Goal: Task Accomplishment & Management: Use online tool/utility

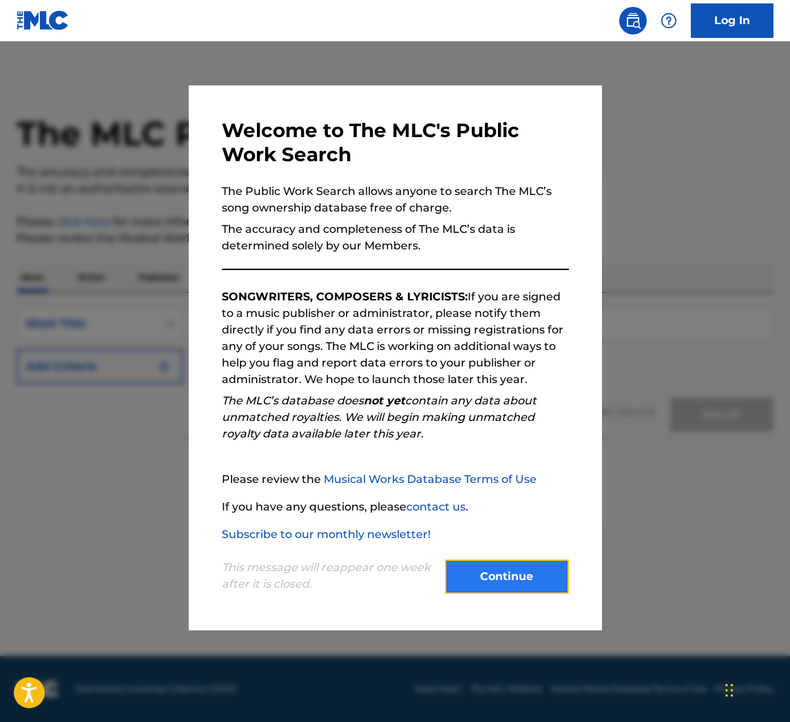
click at [538, 578] on button "Continue" at bounding box center [507, 577] width 124 height 34
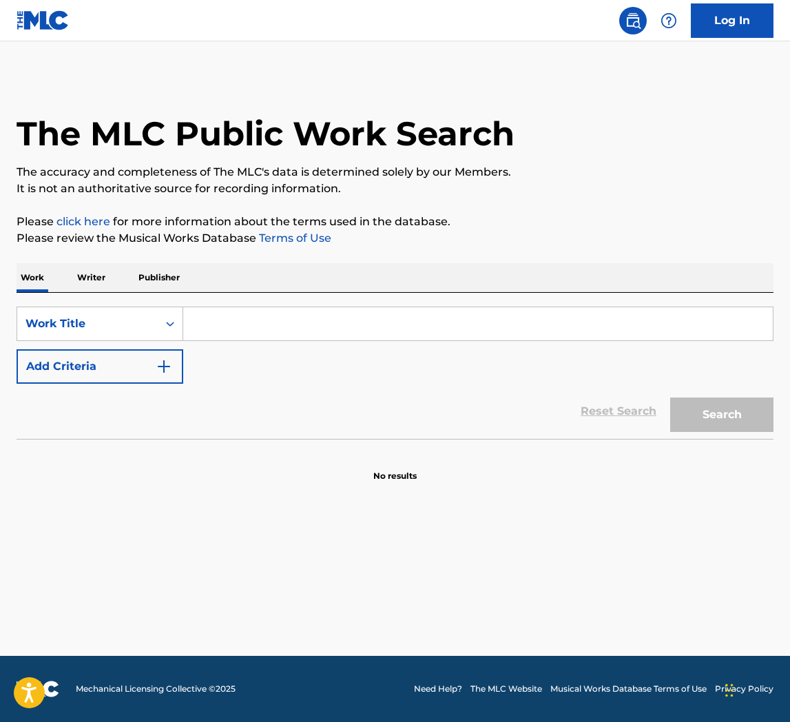
click at [537, 261] on div "The MLC Public Work Search The accuracy and completeness of The MLC's data is d…" at bounding box center [395, 279] width 790 height 407
click at [278, 331] on input "Search Form" at bounding box center [478, 323] width 590 height 33
type input "oh my goodness"
click at [670, 398] on button "Search" at bounding box center [721, 415] width 103 height 34
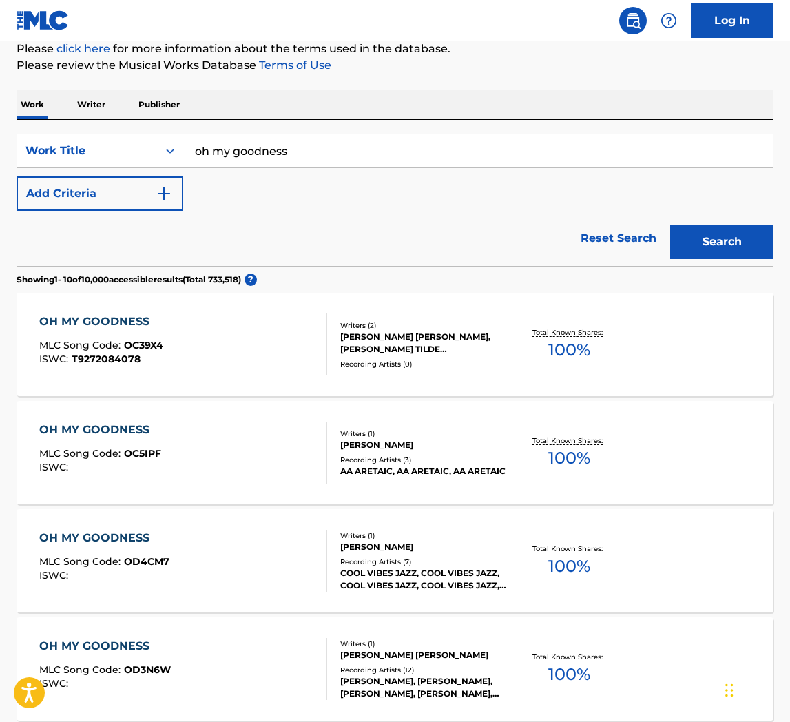
scroll to position [176, 0]
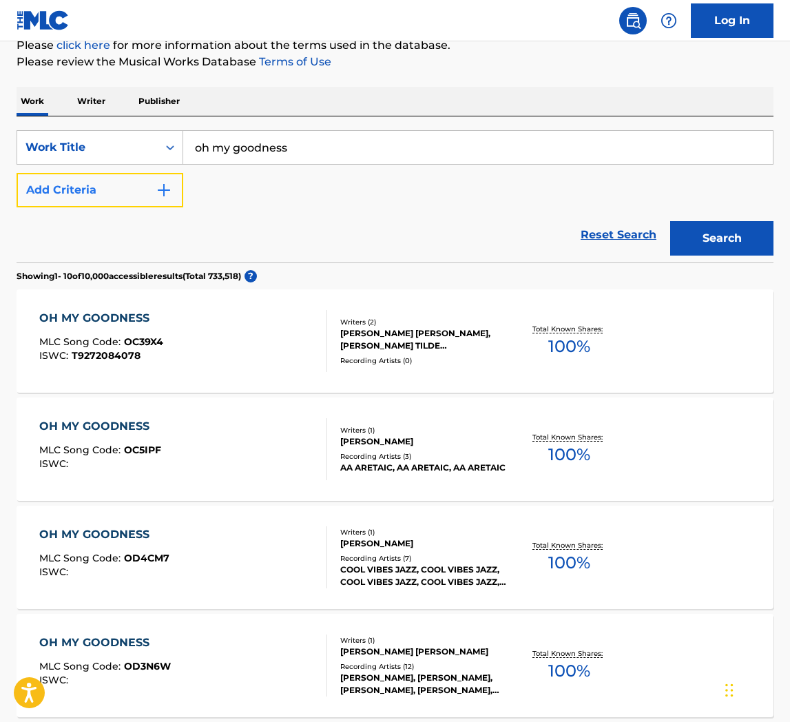
click at [101, 181] on button "Add Criteria" at bounding box center [100, 190] width 167 height 34
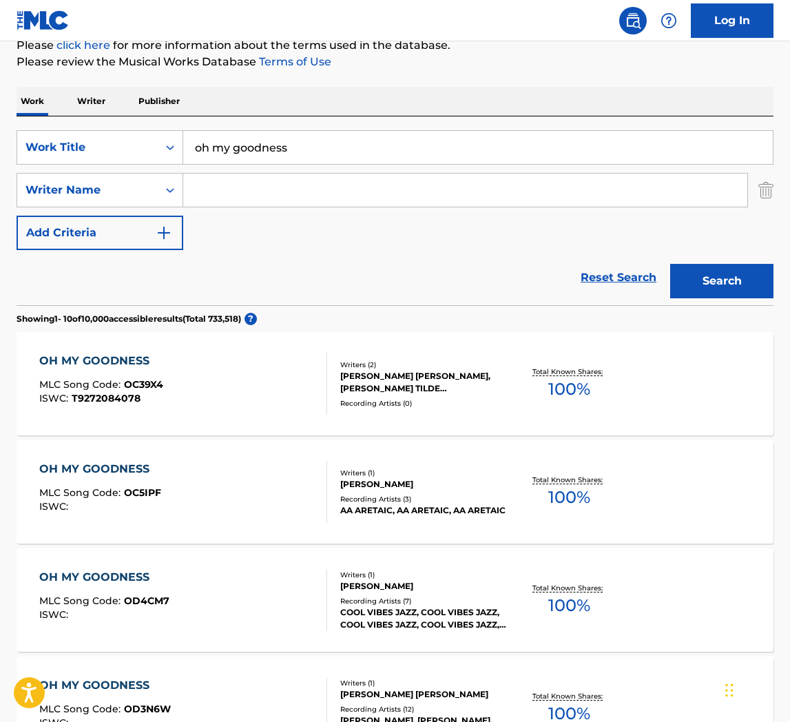
click at [283, 185] on input "Search Form" at bounding box center [465, 190] width 564 height 33
type input "[PERSON_NAME]"
click at [670, 264] on button "Search" at bounding box center [721, 281] width 103 height 34
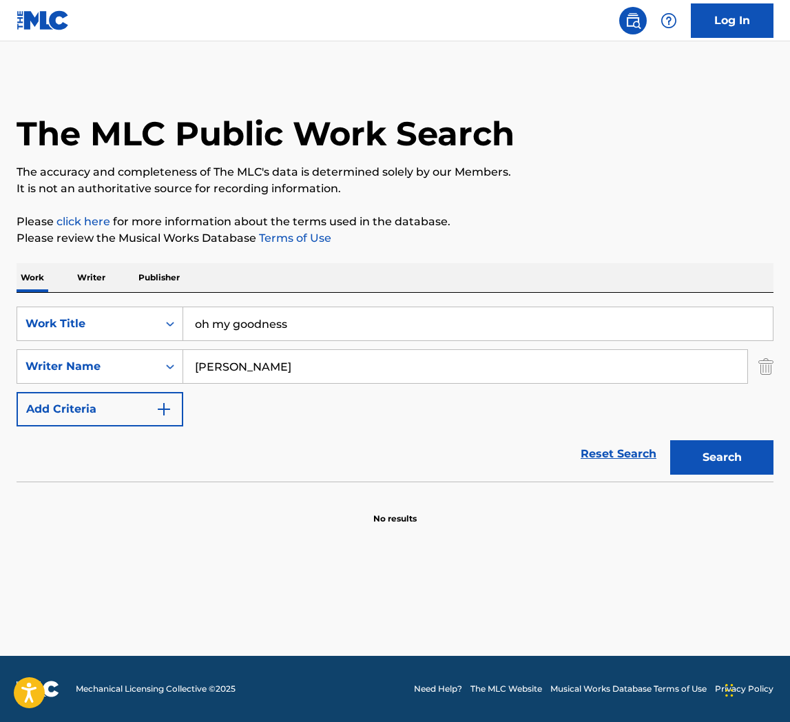
click at [300, 322] on input "oh my goodness" at bounding box center [478, 323] width 590 height 33
type input "perfect night"
drag, startPoint x: 206, startPoint y: 367, endPoint x: 260, endPoint y: 367, distance: 54.4
click at [260, 366] on input "[PERSON_NAME]" at bounding box center [465, 366] width 564 height 33
type input "[PERSON_NAME]"
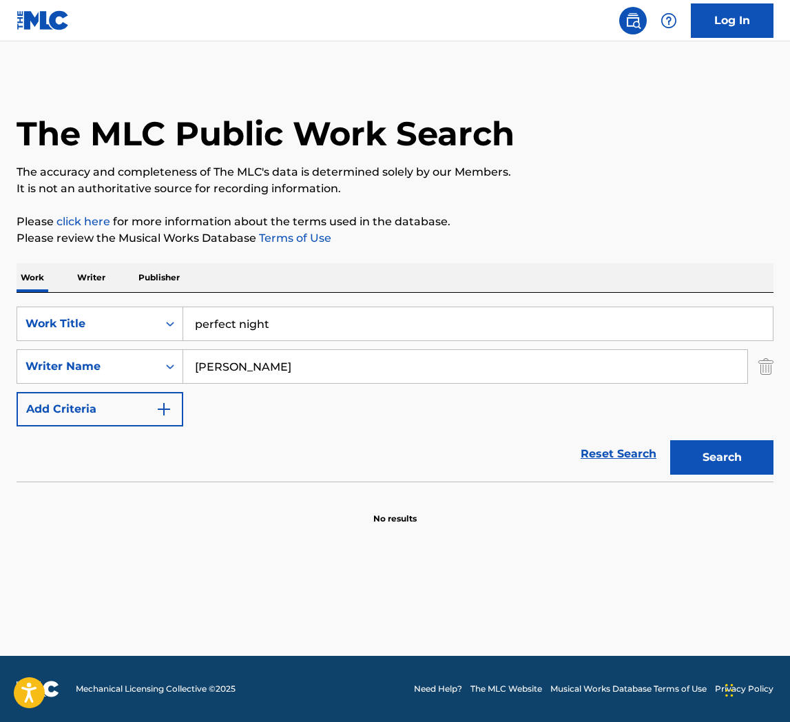
click at [670, 440] on button "Search" at bounding box center [721, 457] width 103 height 34
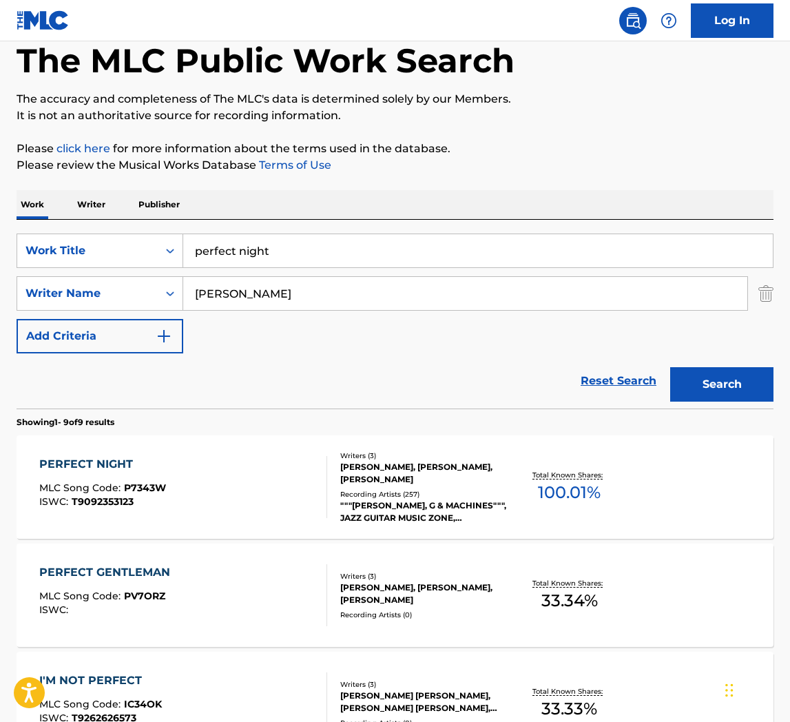
scroll to position [74, 0]
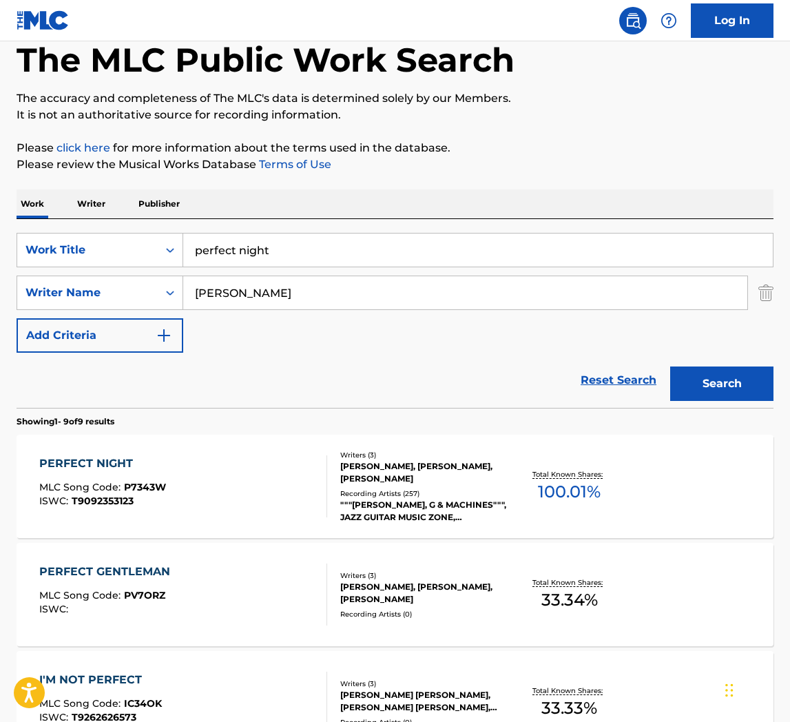
click at [223, 487] on div "PERFECT NIGHT MLC Song Code : P7343W ISWC : T9092353123" at bounding box center [183, 486] width 288 height 62
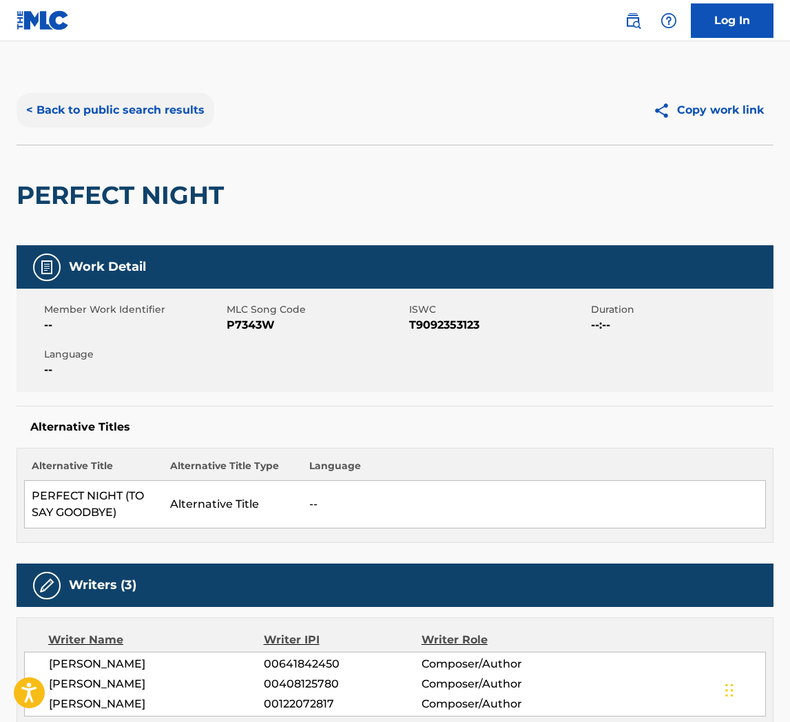
click at [116, 107] on button "< Back to public search results" at bounding box center [116, 110] width 198 height 34
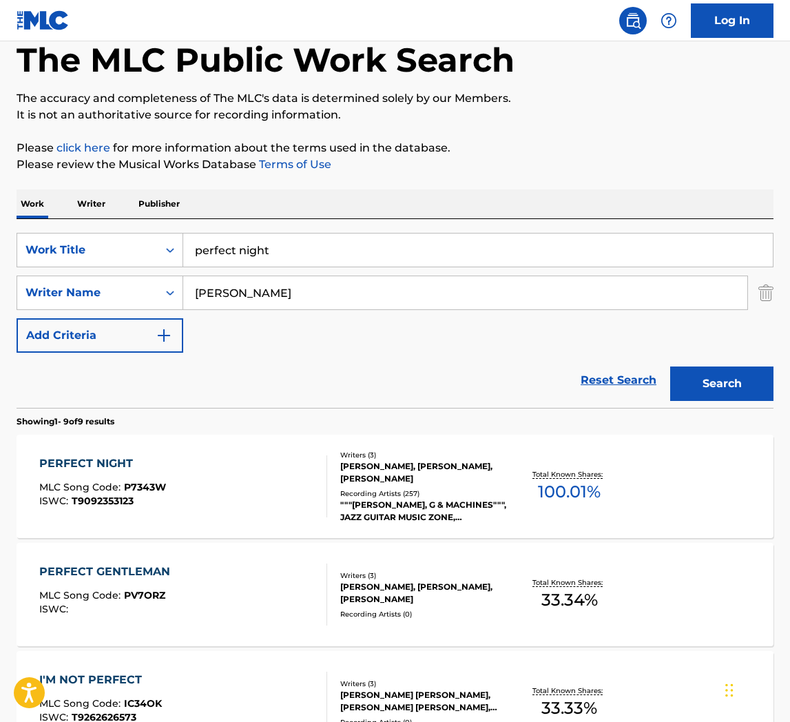
click at [290, 256] on input "perfect night" at bounding box center [478, 250] width 590 height 33
paste input "Don't Say Goodnight Ye"
type input "Don't Say Goodnight Yet"
click at [670, 367] on button "Search" at bounding box center [721, 384] width 103 height 34
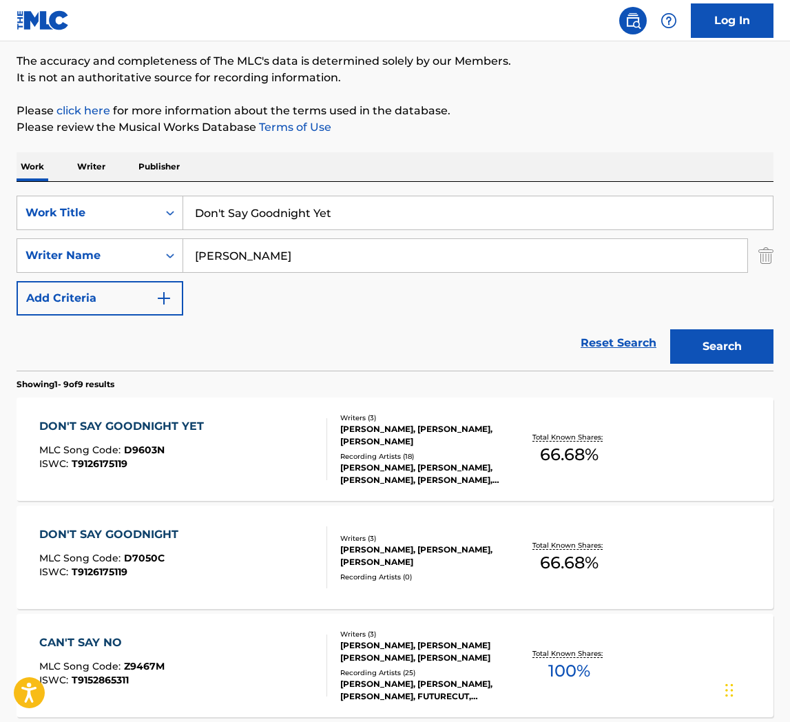
scroll to position [121, 0]
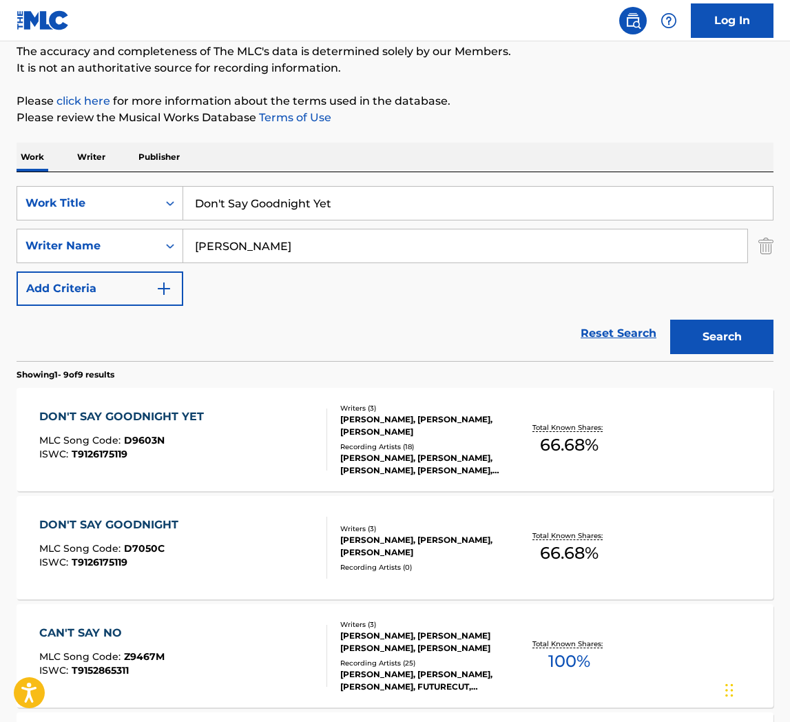
click at [200, 411] on div "DON'T SAY GOODNIGHT YET" at bounding box center [125, 417] width 172 height 17
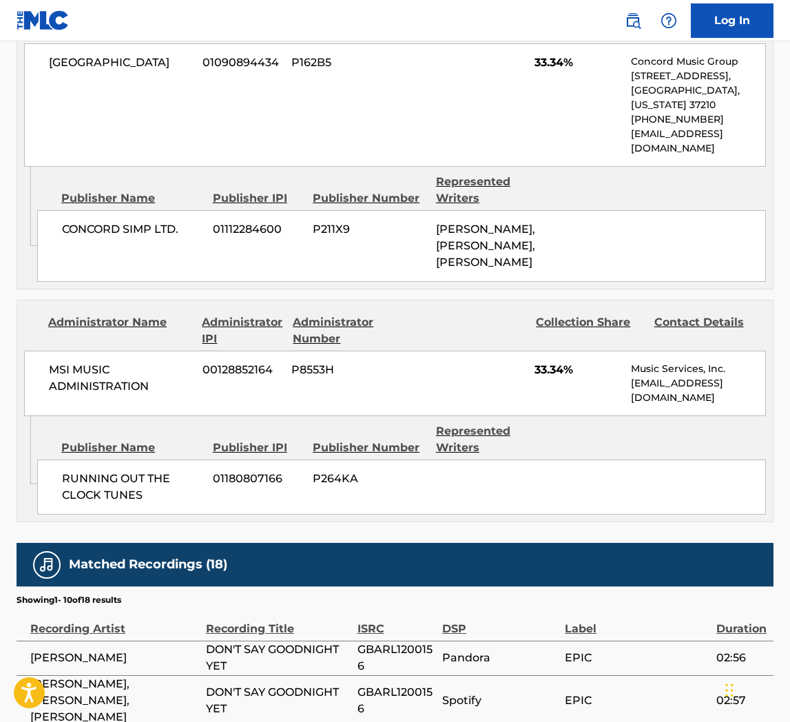
scroll to position [733, 0]
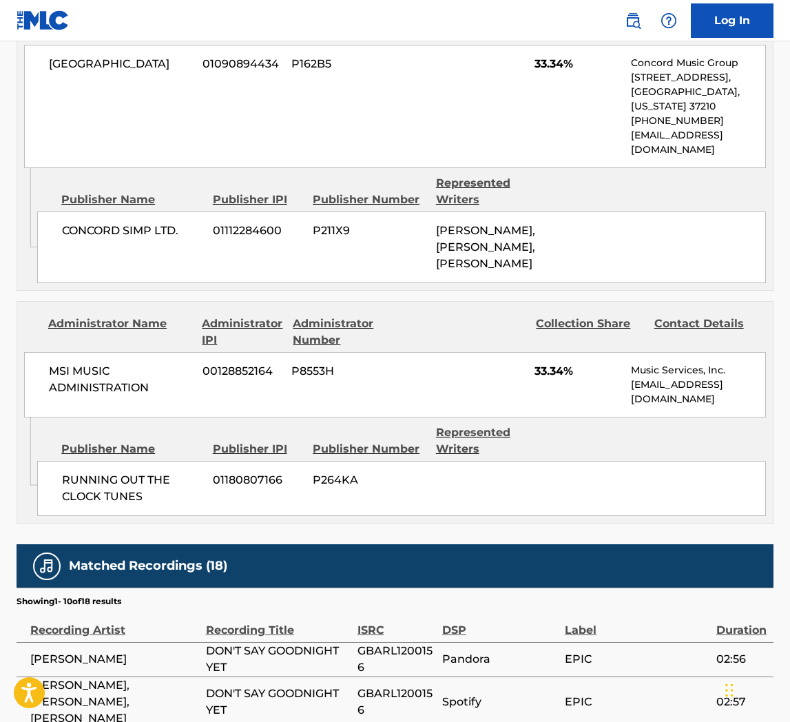
scroll to position [121, 0]
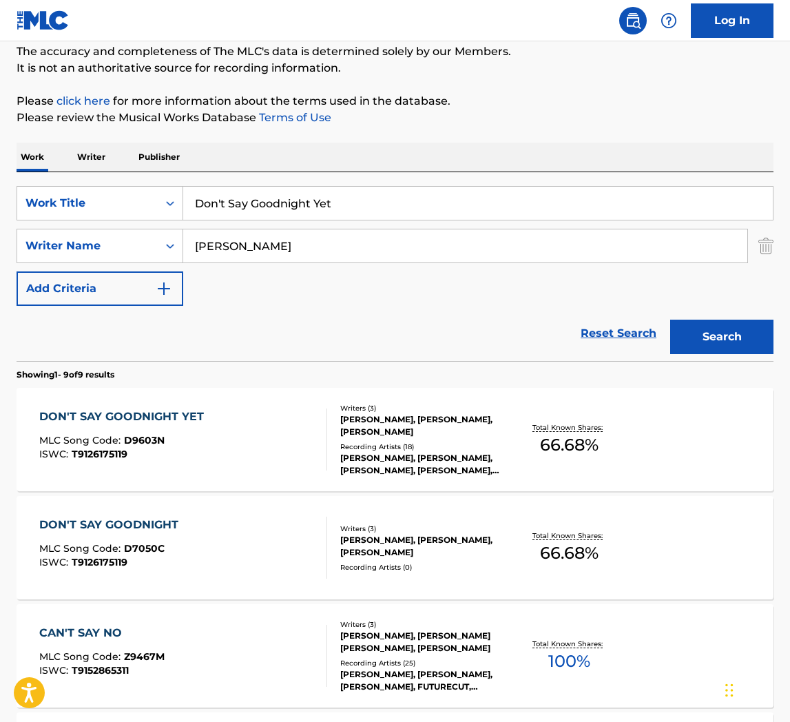
click at [331, 205] on input "Don't Say Goodnight Yet" at bounding box center [478, 203] width 590 height 33
paste input "ear Darlin'"
type input "Dear [PERSON_NAME]'"
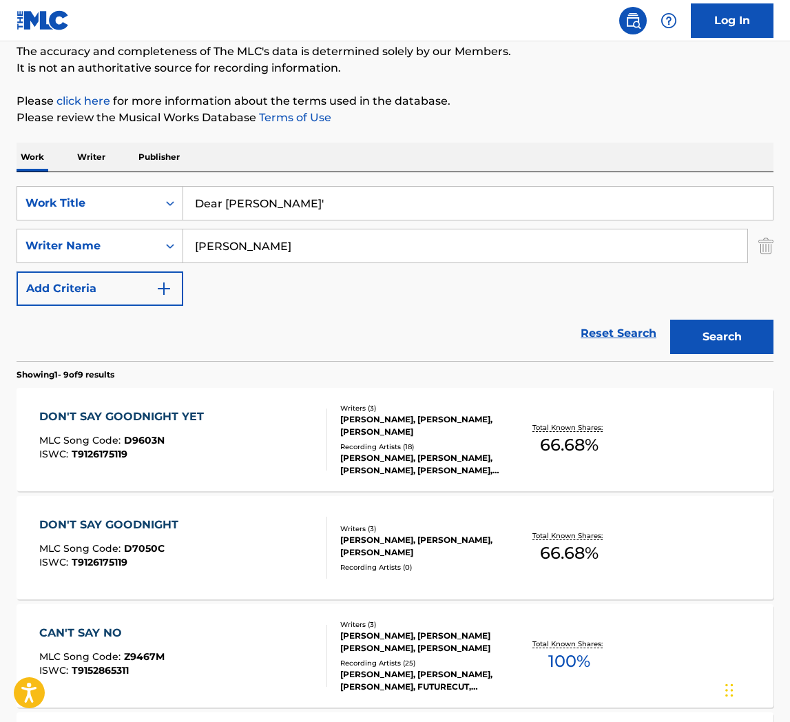
click at [670, 320] on button "Search" at bounding box center [721, 337] width 103 height 34
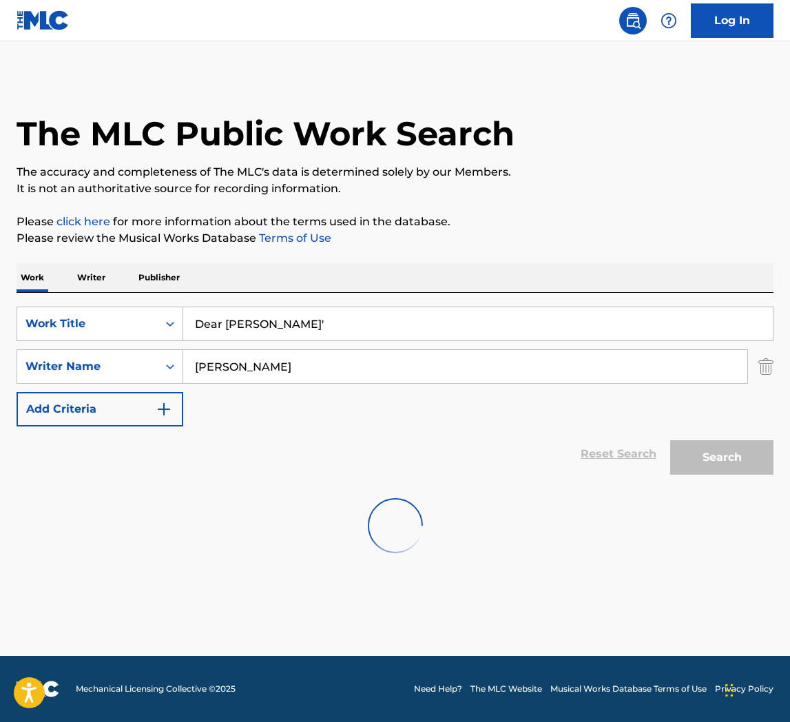
scroll to position [0, 0]
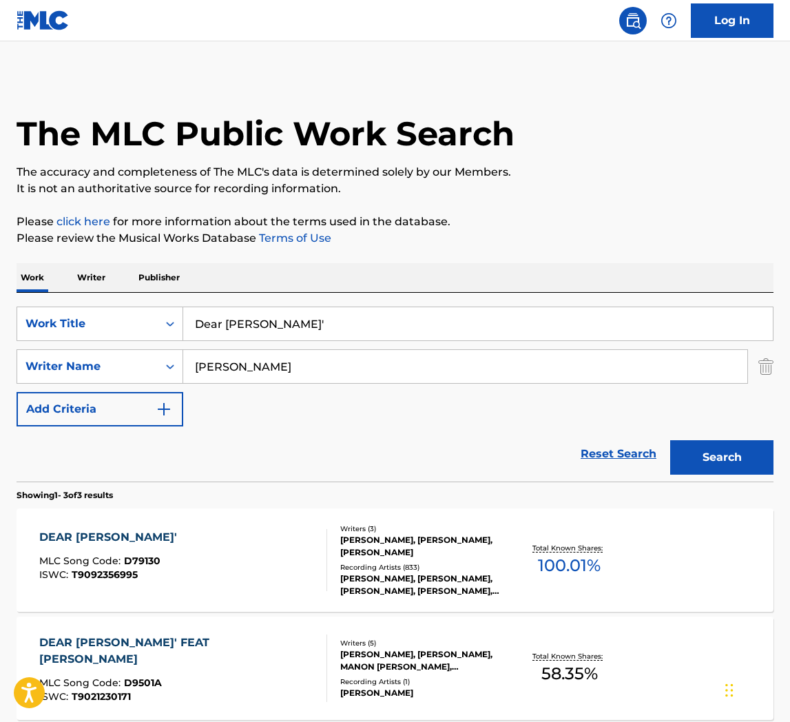
click at [236, 544] on div "DEAR [PERSON_NAME]' MLC Song Code : D79130 ISWC : T9092356995" at bounding box center [183, 560] width 288 height 62
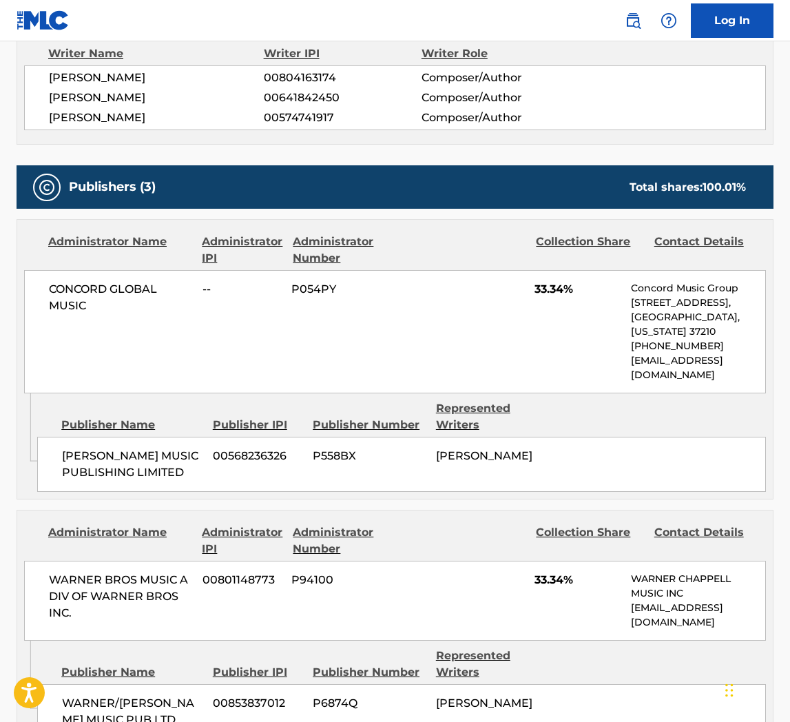
scroll to position [677, 0]
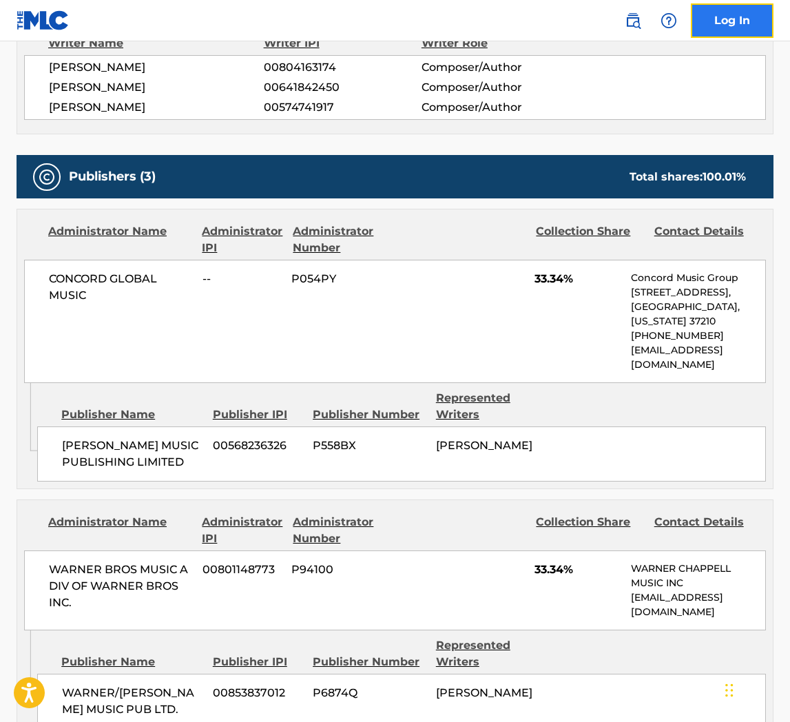
click at [747, 27] on link "Log In" at bounding box center [732, 20] width 83 height 34
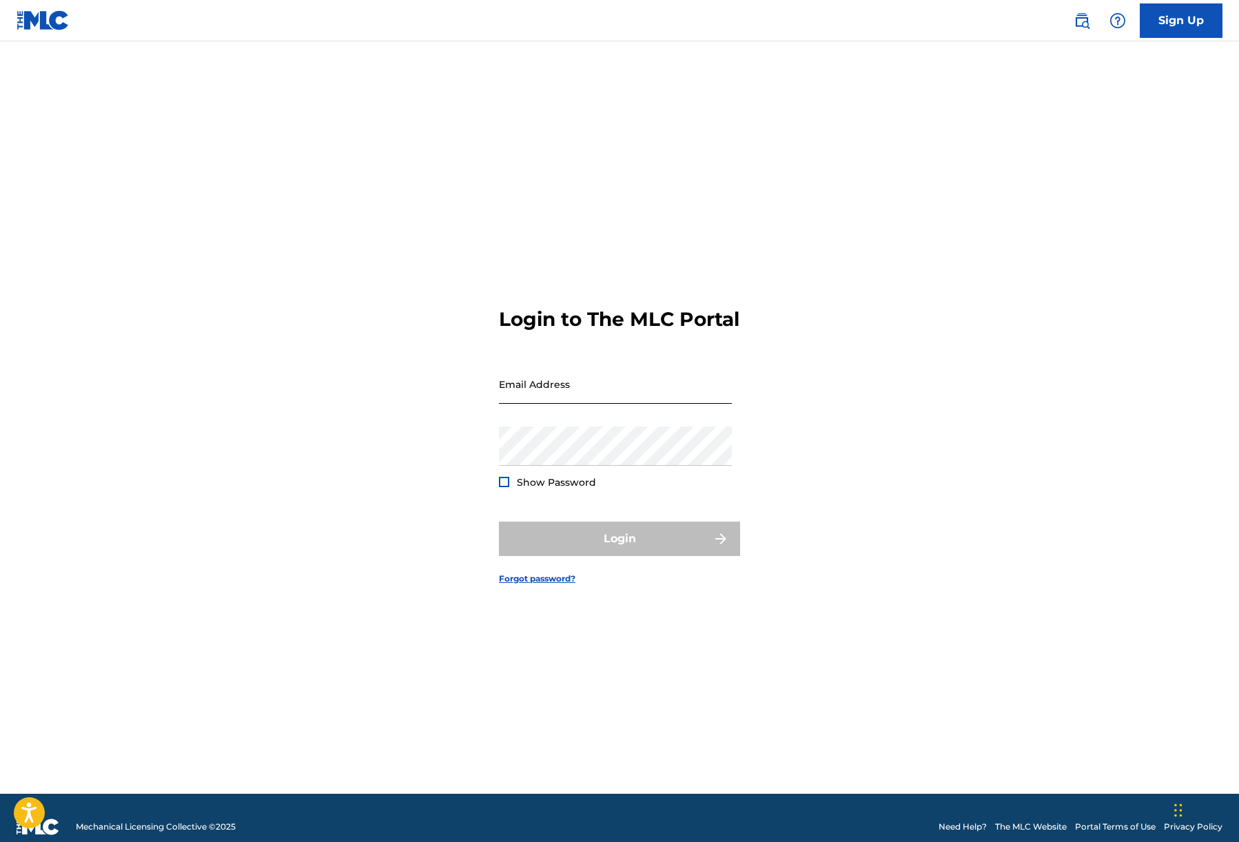
click at [533, 399] on input "Email Address" at bounding box center [615, 384] width 233 height 39
type input "[EMAIL_ADDRESS][DOMAIN_NAME]"
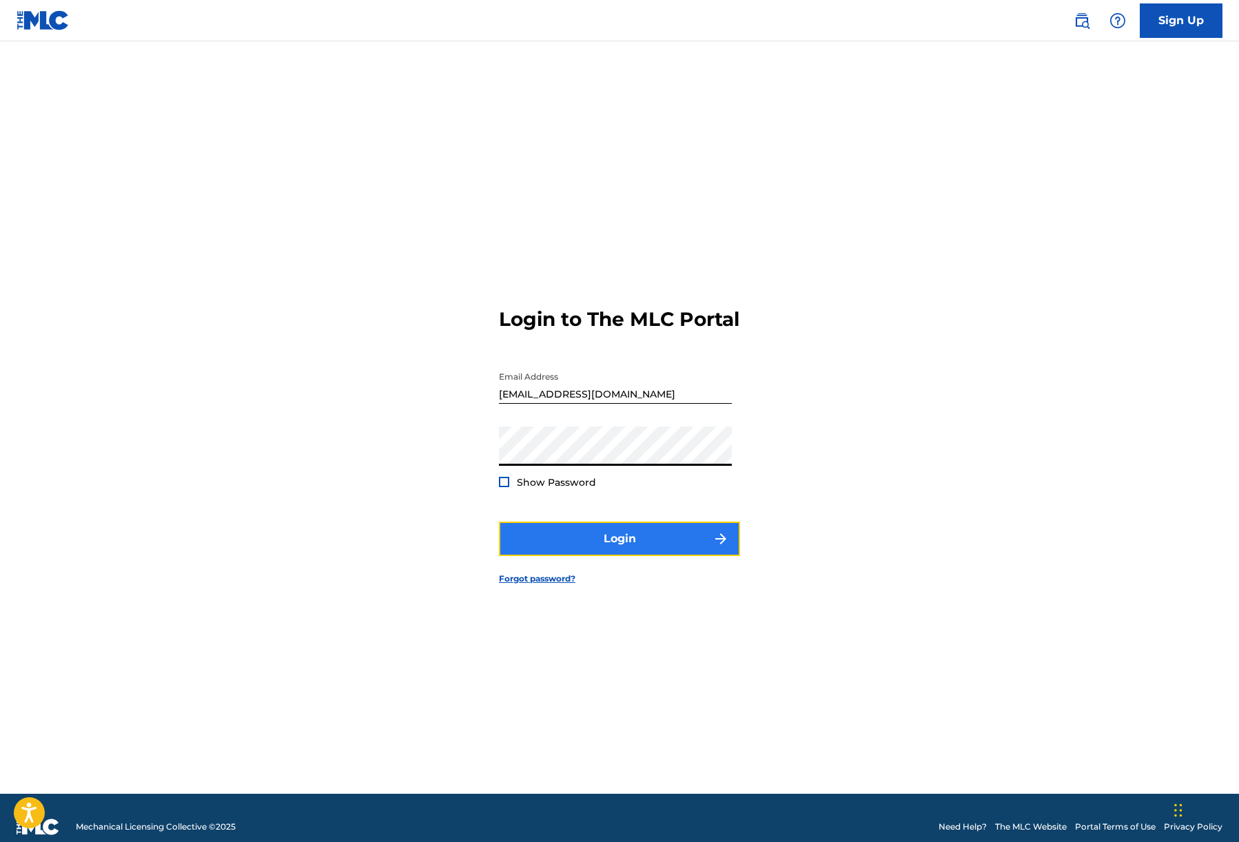
click at [573, 540] on button "Login" at bounding box center [619, 539] width 241 height 34
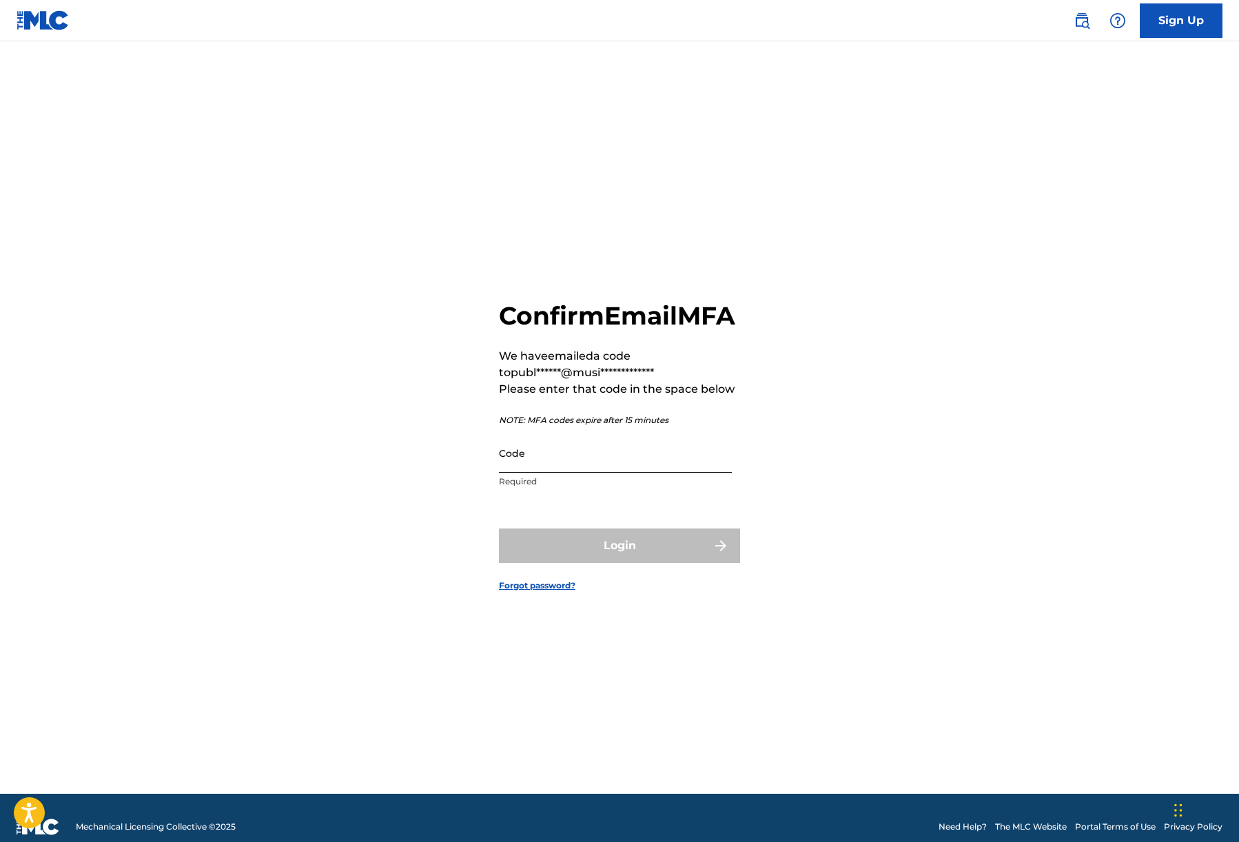
click at [533, 469] on input "Code" at bounding box center [615, 452] width 233 height 39
click at [534, 473] on input "Code" at bounding box center [615, 452] width 233 height 39
drag, startPoint x: 981, startPoint y: 468, endPoint x: 965, endPoint y: 486, distance: 24.9
click at [790, 468] on div "**********" at bounding box center [619, 435] width 965 height 718
click at [536, 473] on input "Code" at bounding box center [615, 452] width 233 height 39
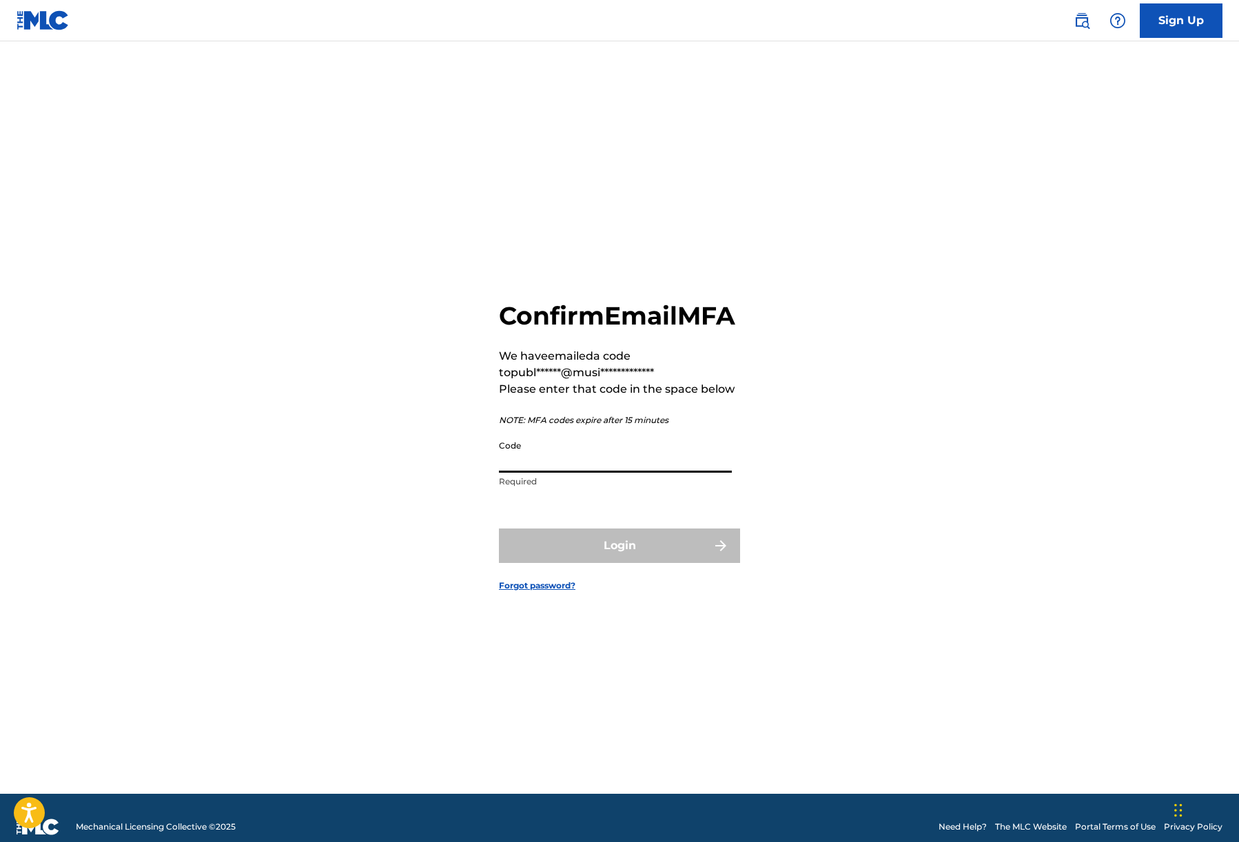
paste input "117110"
type input "117110"
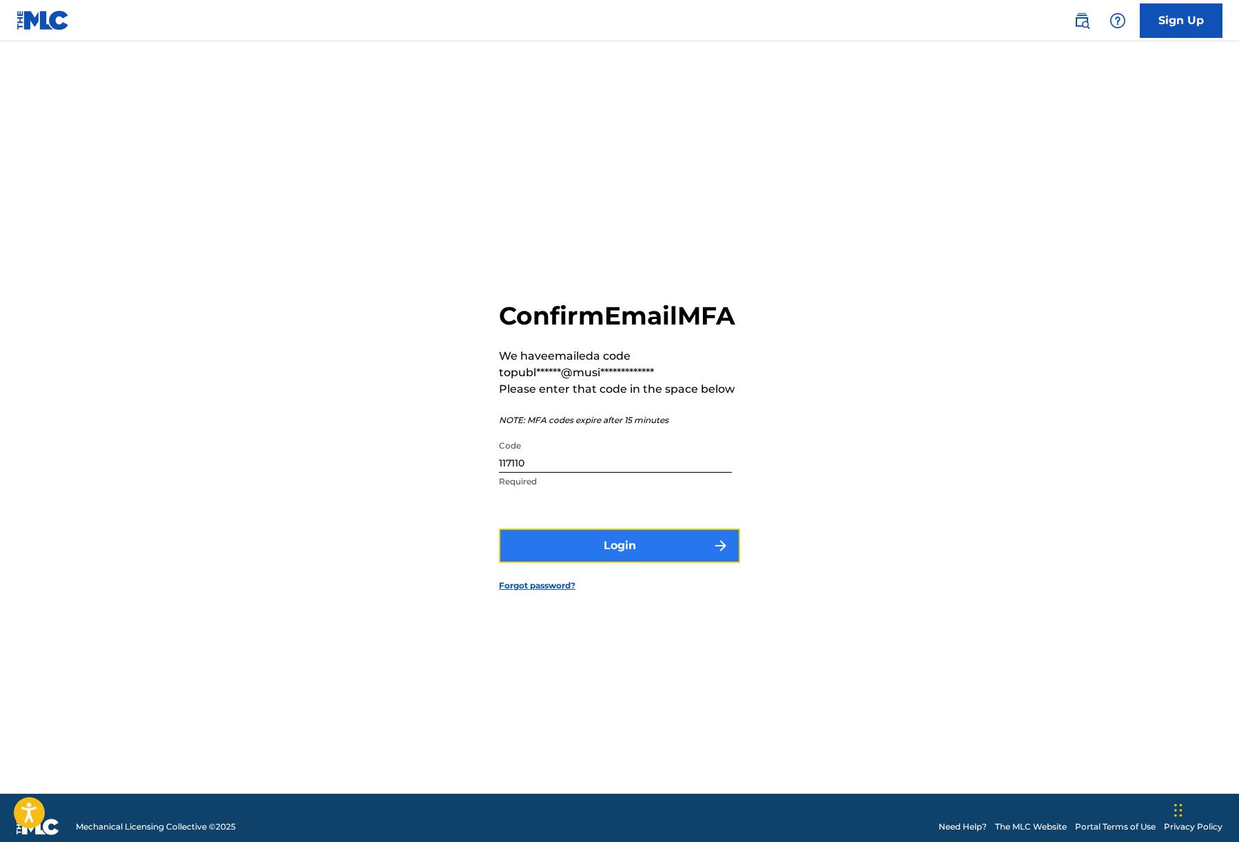
click at [530, 553] on button "Login" at bounding box center [619, 546] width 241 height 34
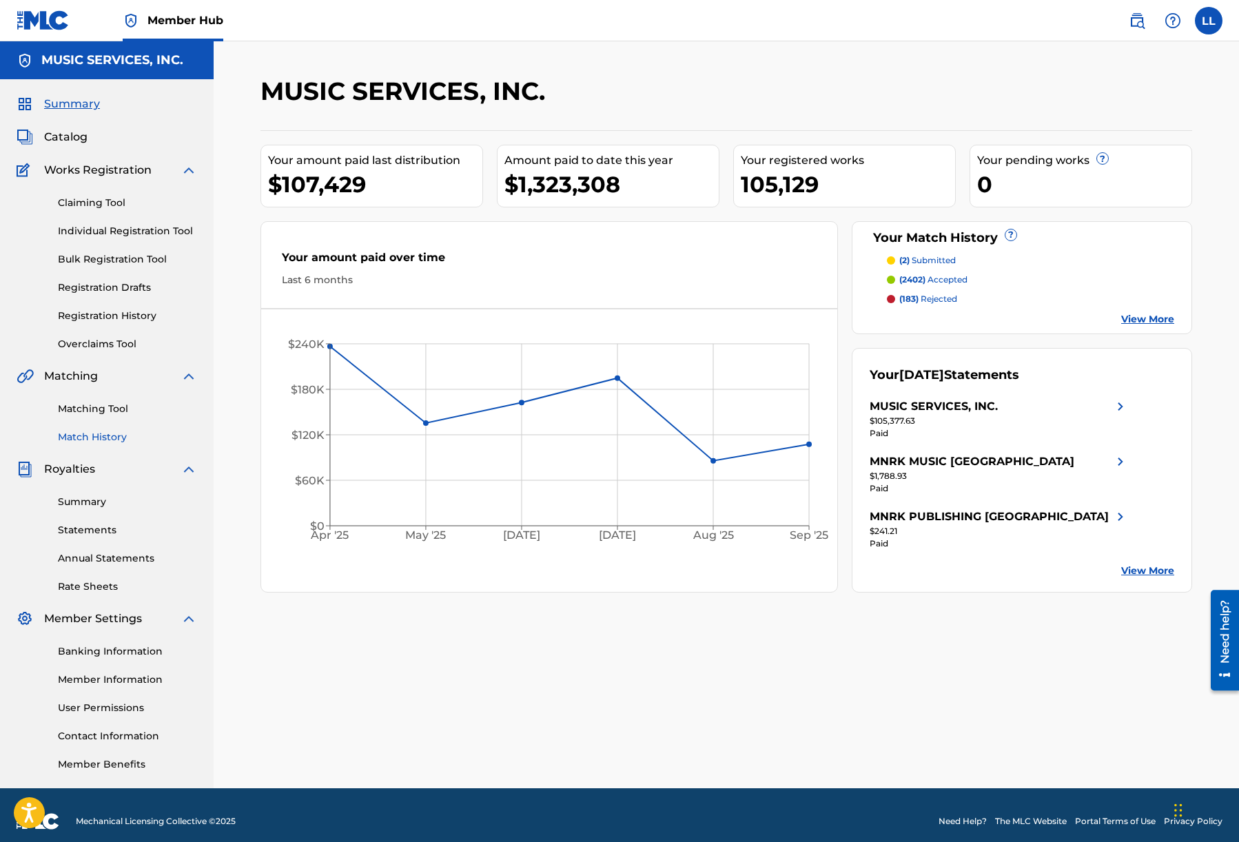
scroll to position [12, 0]
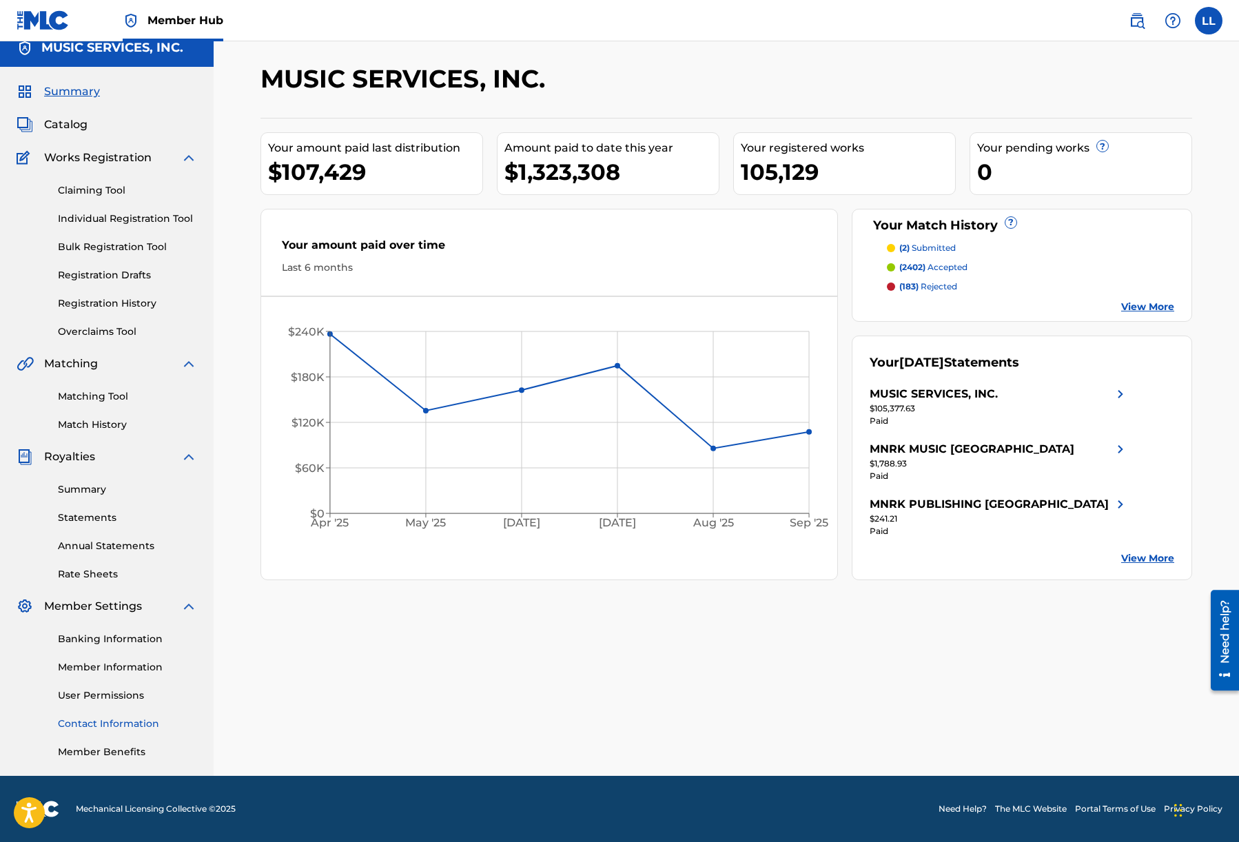
click at [84, 717] on link "Contact Information" at bounding box center [127, 724] width 139 height 14
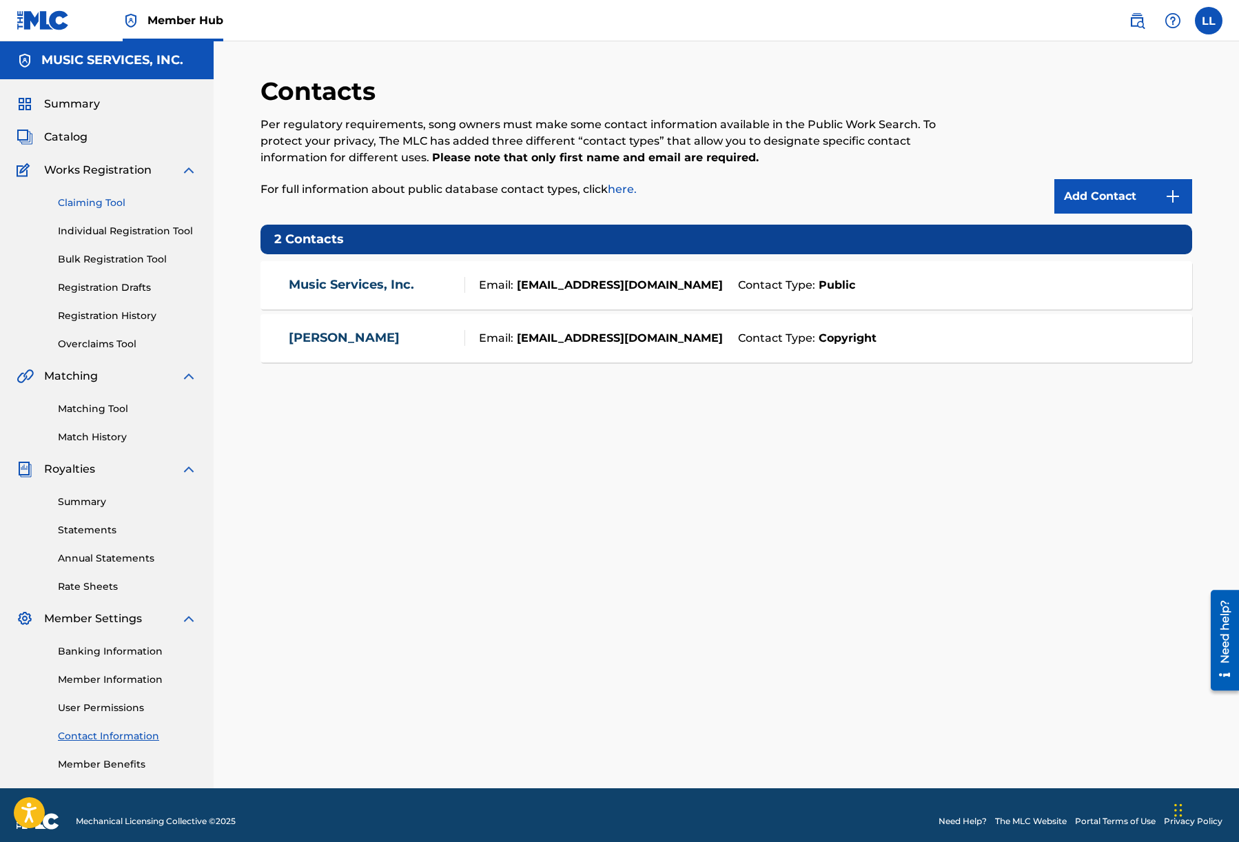
click at [125, 197] on link "Claiming Tool" at bounding box center [127, 203] width 139 height 14
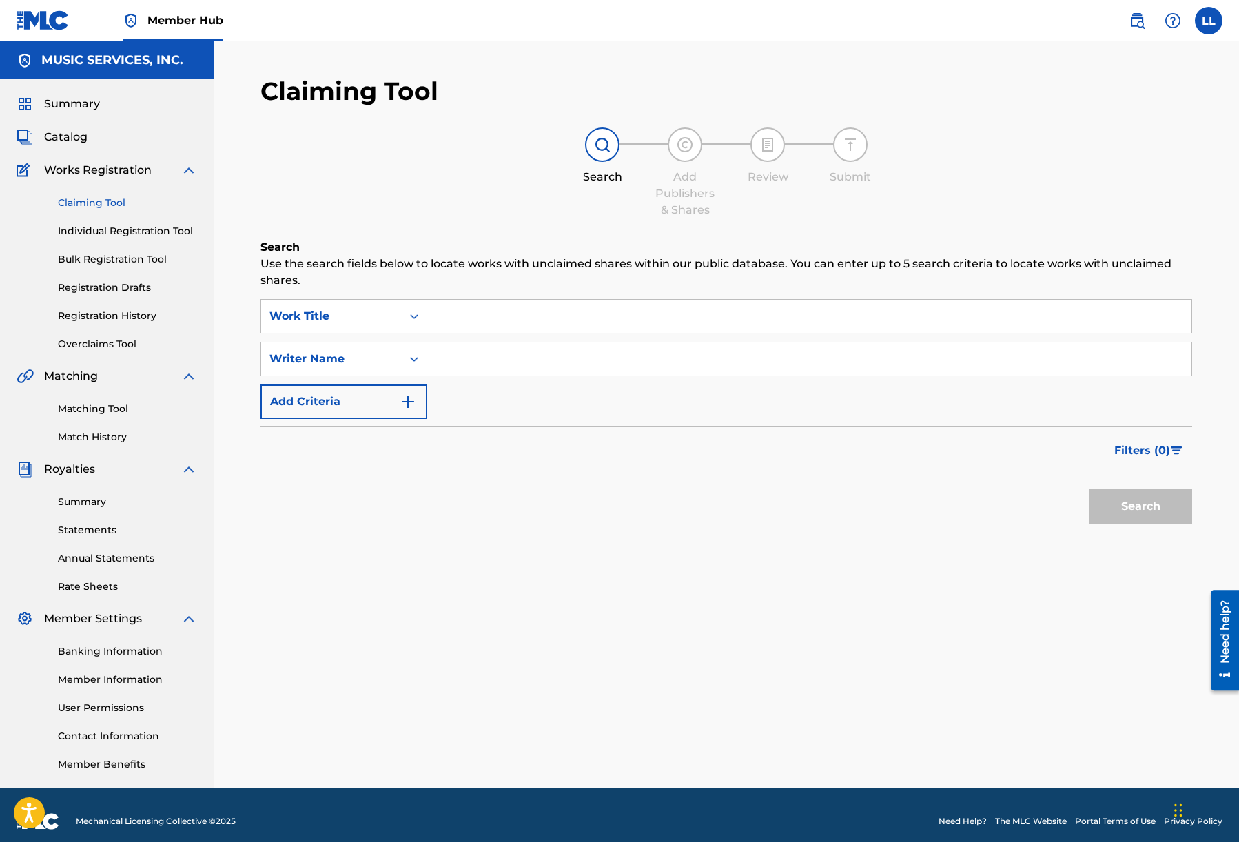
drag, startPoint x: 413, startPoint y: 174, endPoint x: 293, endPoint y: 156, distance: 121.2
click at [413, 174] on div "Search Add Publishers & Shares Review Submit" at bounding box center [726, 172] width 932 height 91
click at [80, 139] on span "Catalog" at bounding box center [65, 137] width 43 height 17
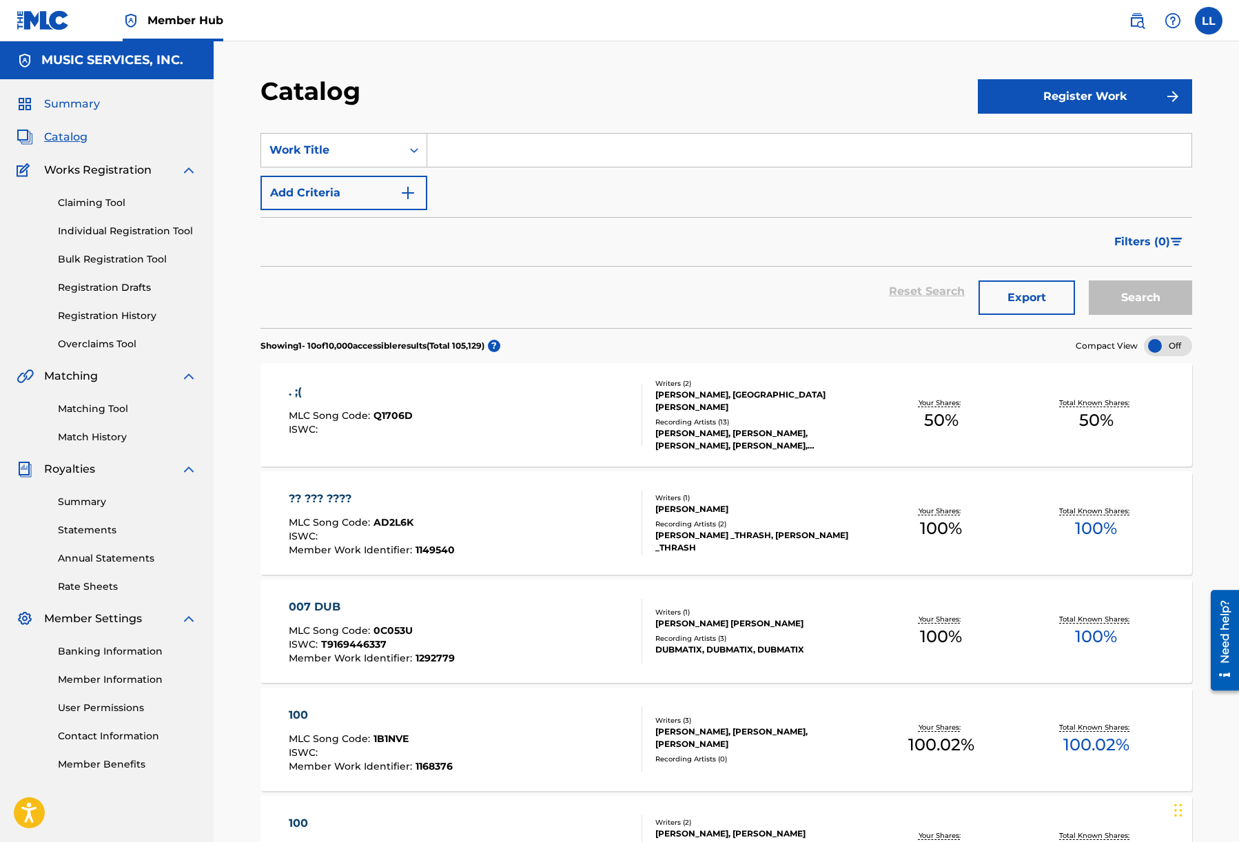
click at [81, 107] on span "Summary" at bounding box center [72, 104] width 56 height 17
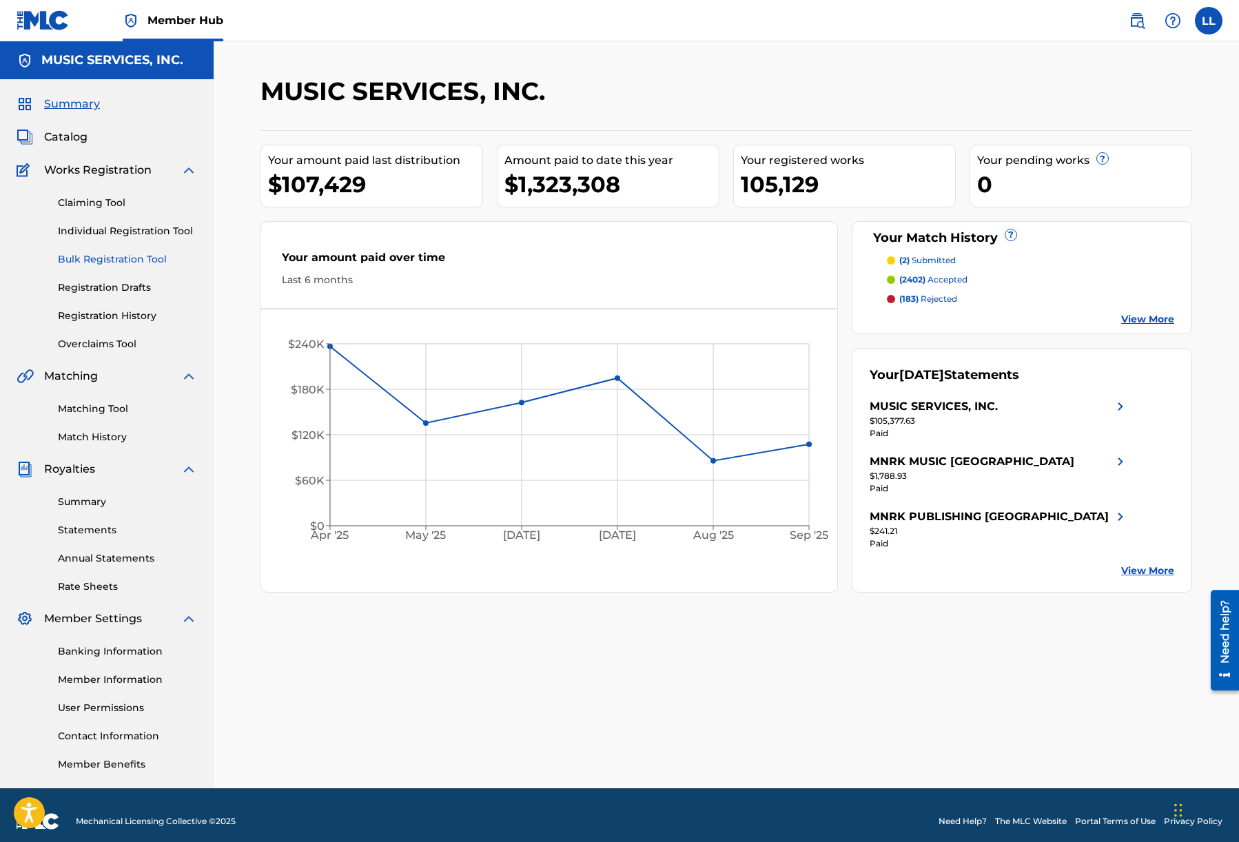
click at [77, 265] on link "Bulk Registration Tool" at bounding box center [127, 259] width 139 height 14
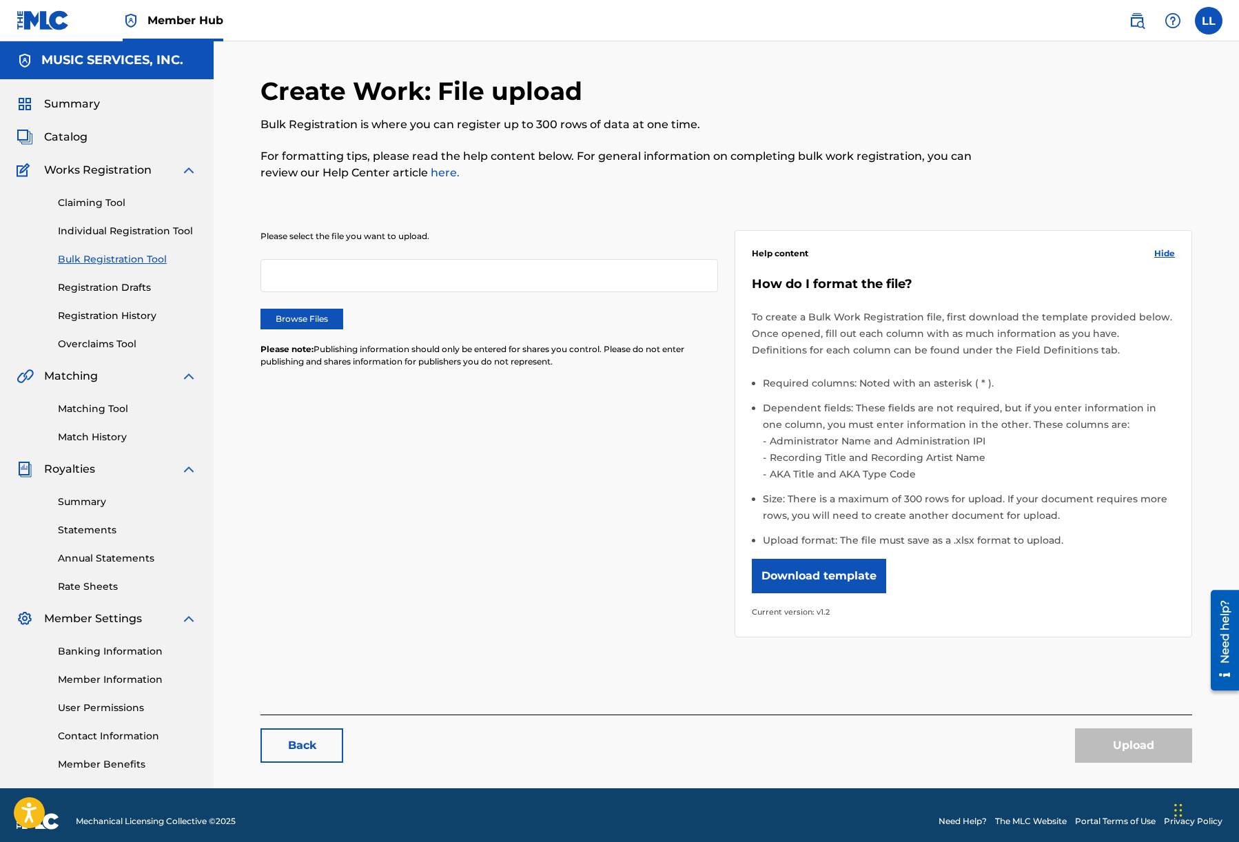
click at [380, 286] on div at bounding box center [489, 275] width 458 height 33
click at [405, 272] on div at bounding box center [489, 275] width 458 height 33
click at [398, 407] on div "Please select the file you want to upload. Browse Files Please note: Publishing…" at bounding box center [726, 425] width 932 height 457
